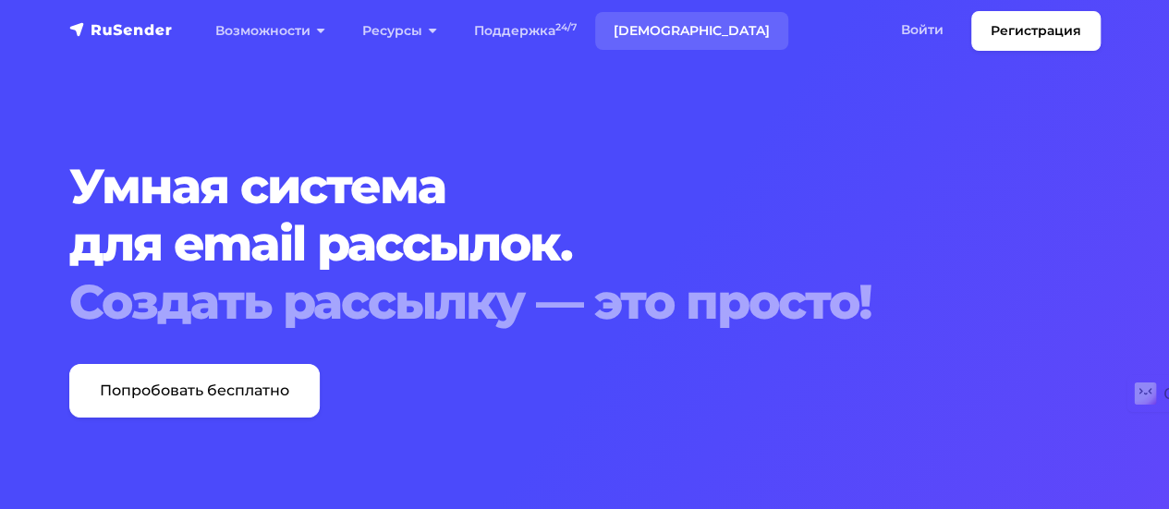
click at [657, 26] on link "[DEMOGRAPHIC_DATA]" at bounding box center [691, 31] width 193 height 38
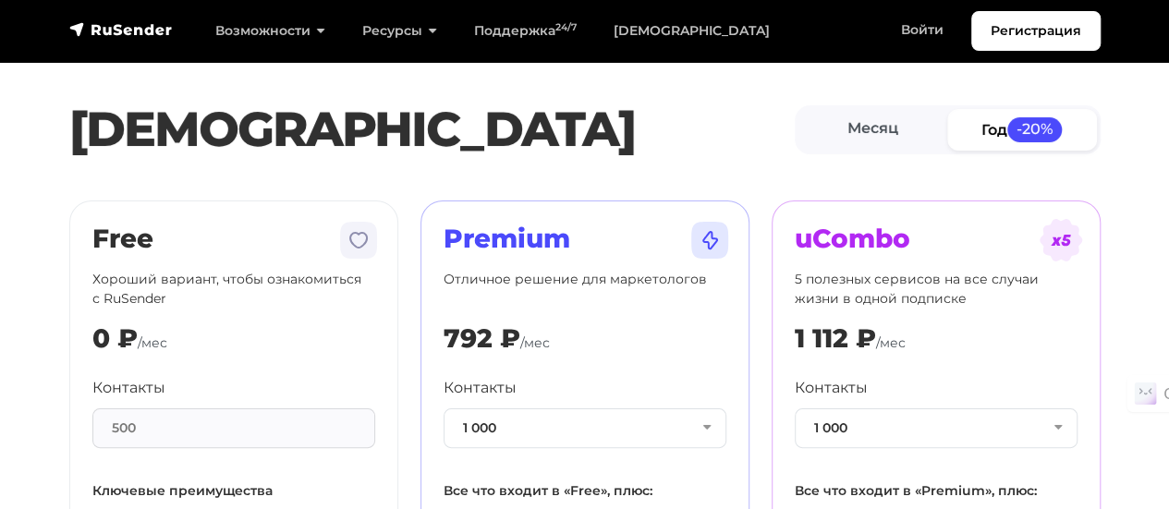
scroll to position [92, 0]
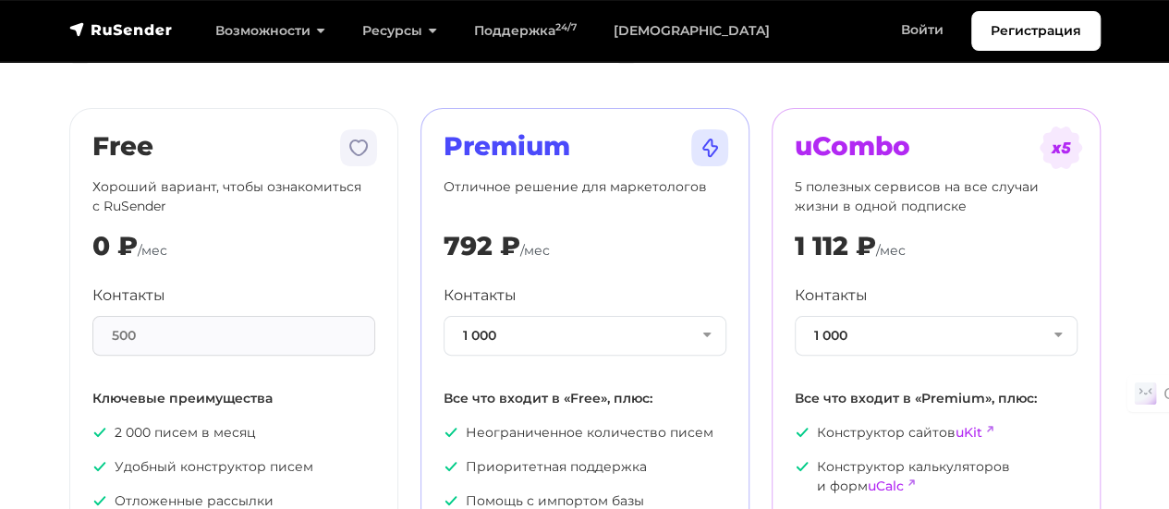
click at [148, 328] on div "500" at bounding box center [233, 336] width 283 height 40
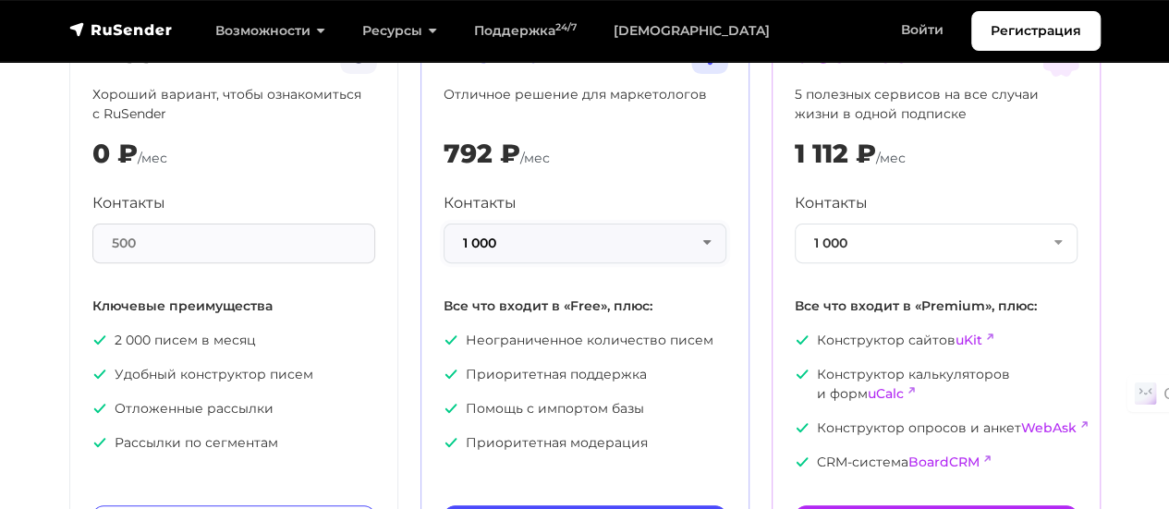
click at [704, 236] on button "1 000" at bounding box center [584, 244] width 283 height 40
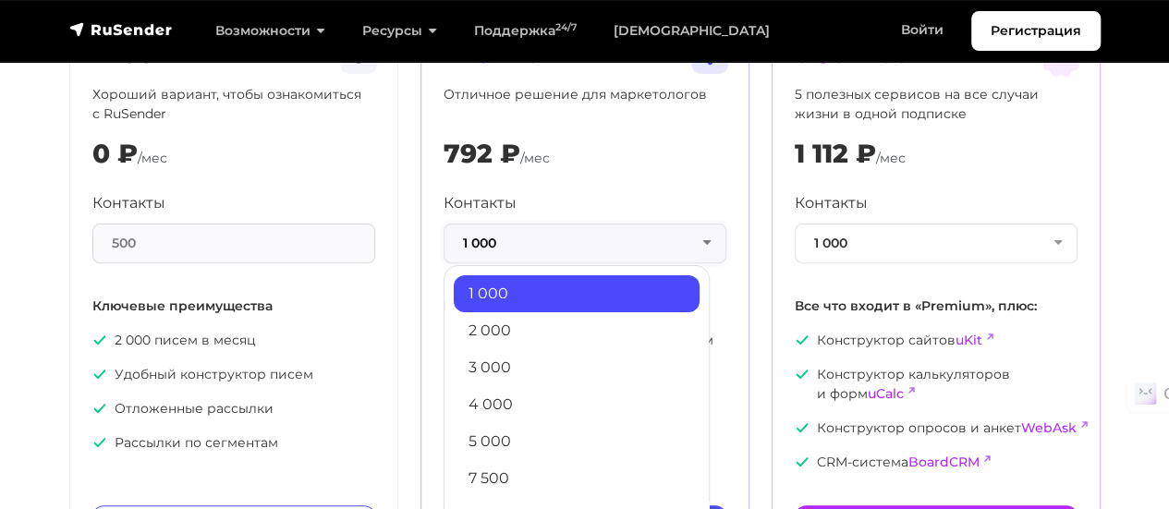
click at [704, 236] on button "1 000" at bounding box center [584, 244] width 283 height 40
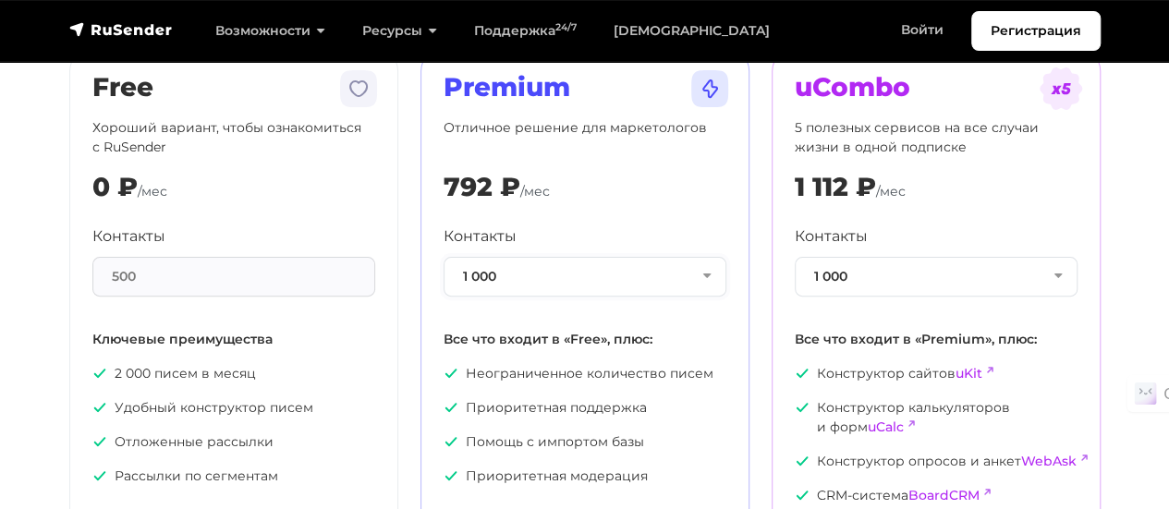
scroll to position [92, 0]
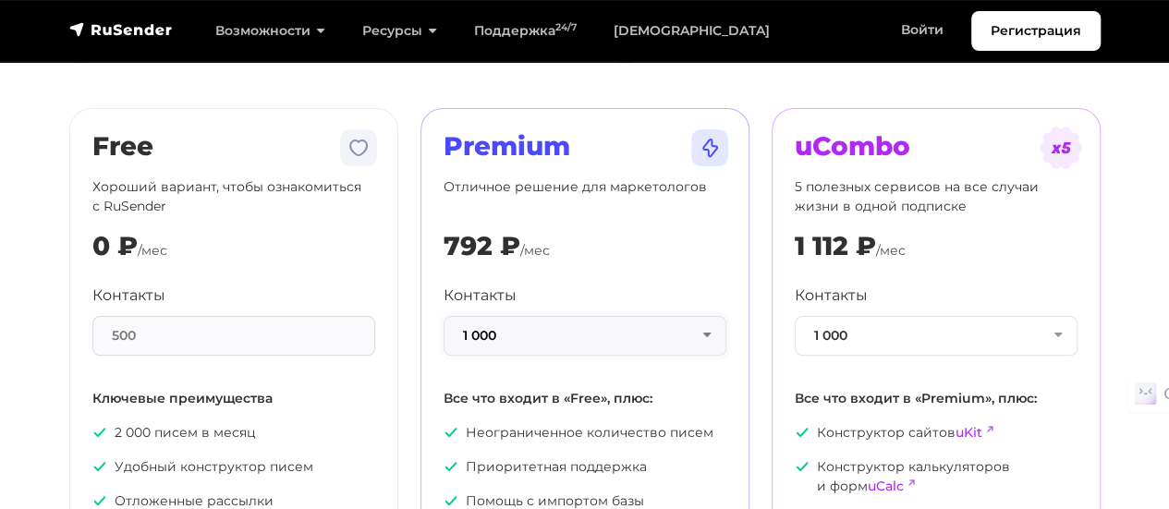
click at [573, 331] on button "1 000" at bounding box center [584, 336] width 283 height 40
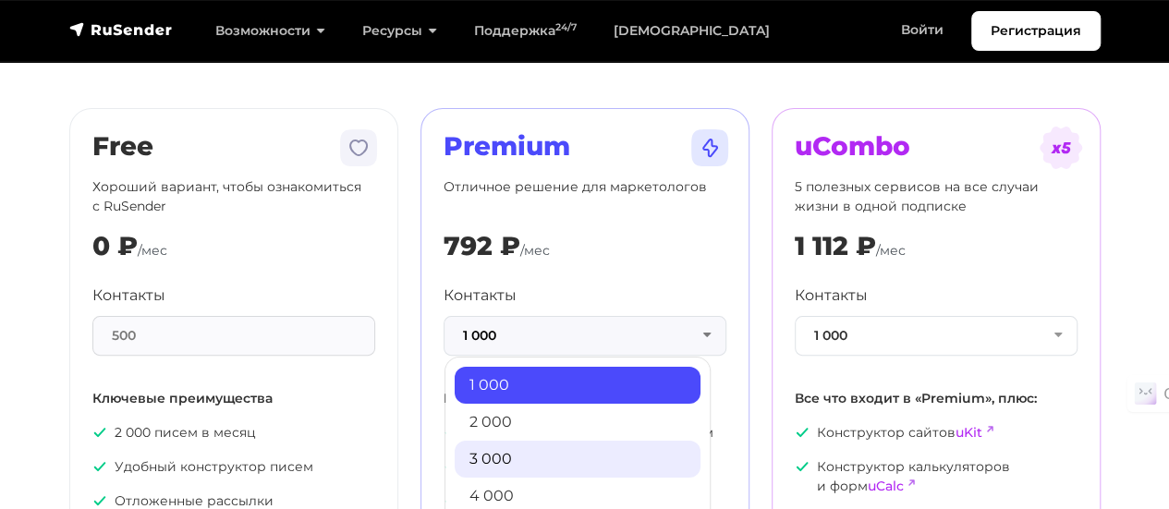
click at [543, 459] on link "3 000" at bounding box center [577, 459] width 246 height 37
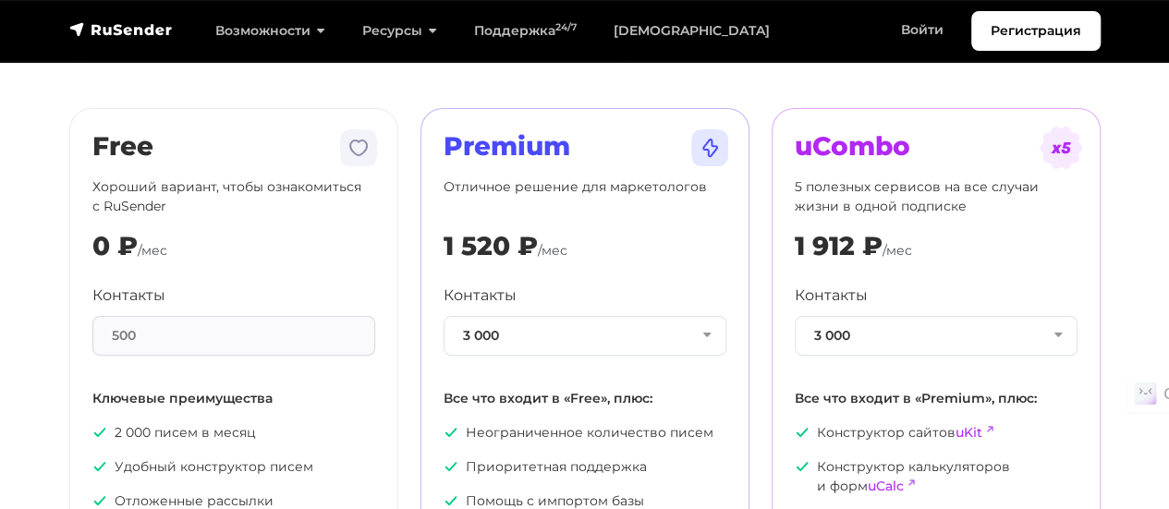
scroll to position [0, 0]
